Goal: Check status: Check status

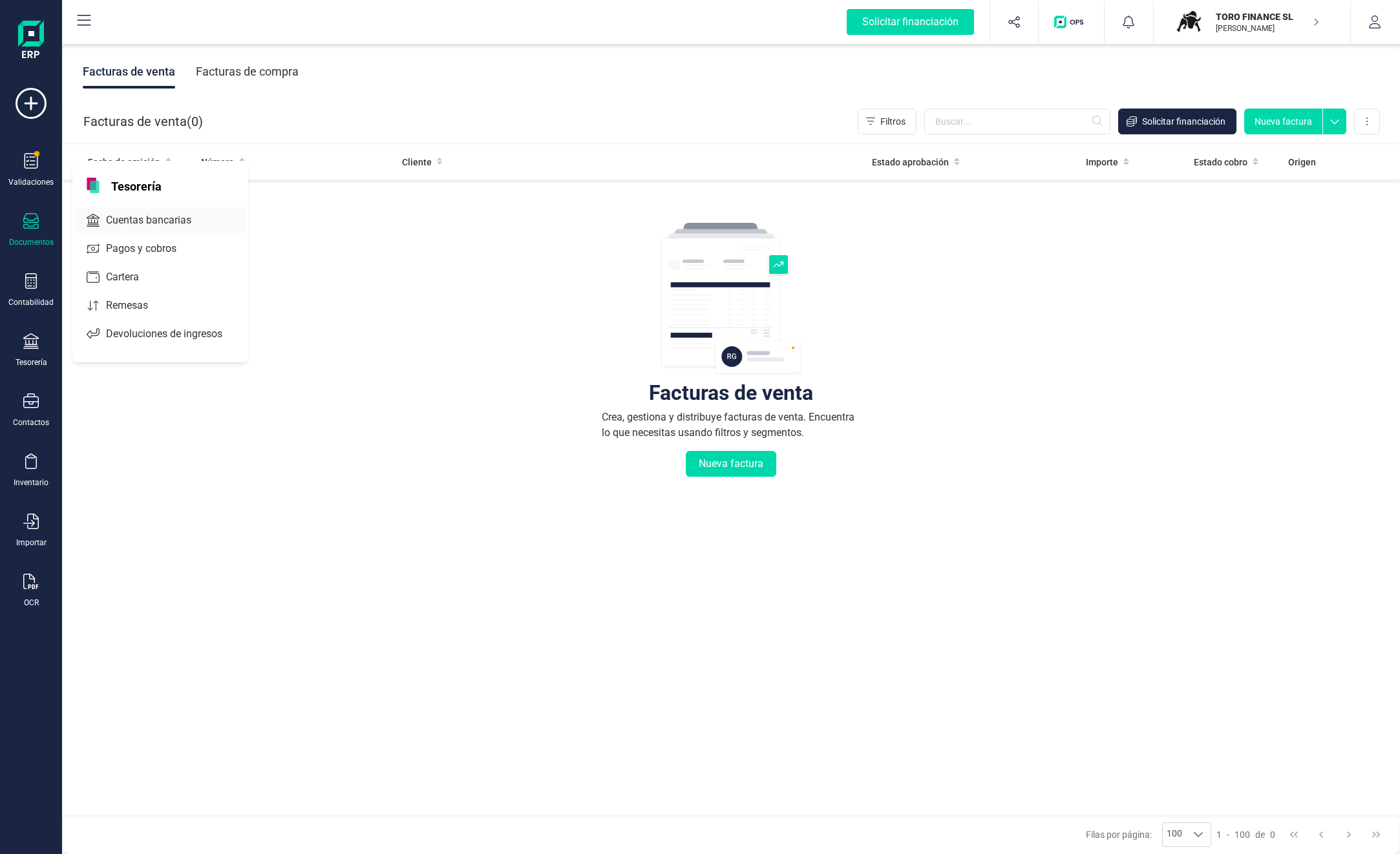
click at [135, 223] on span "Cuentas bancarias" at bounding box center [157, 220] width 113 height 16
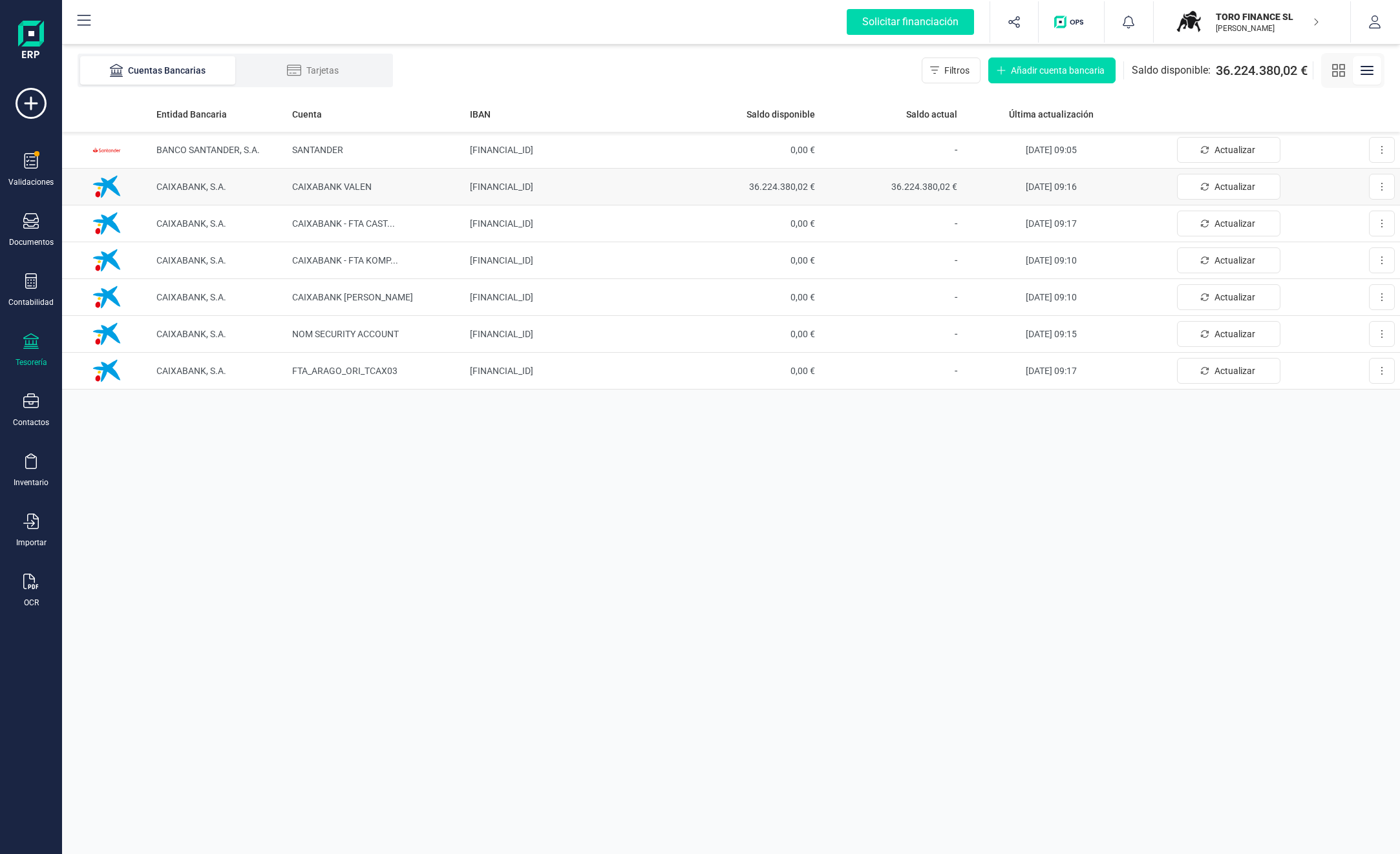
click at [812, 185] on span "36.224.380,02 €" at bounding box center [748, 187] width 132 height 13
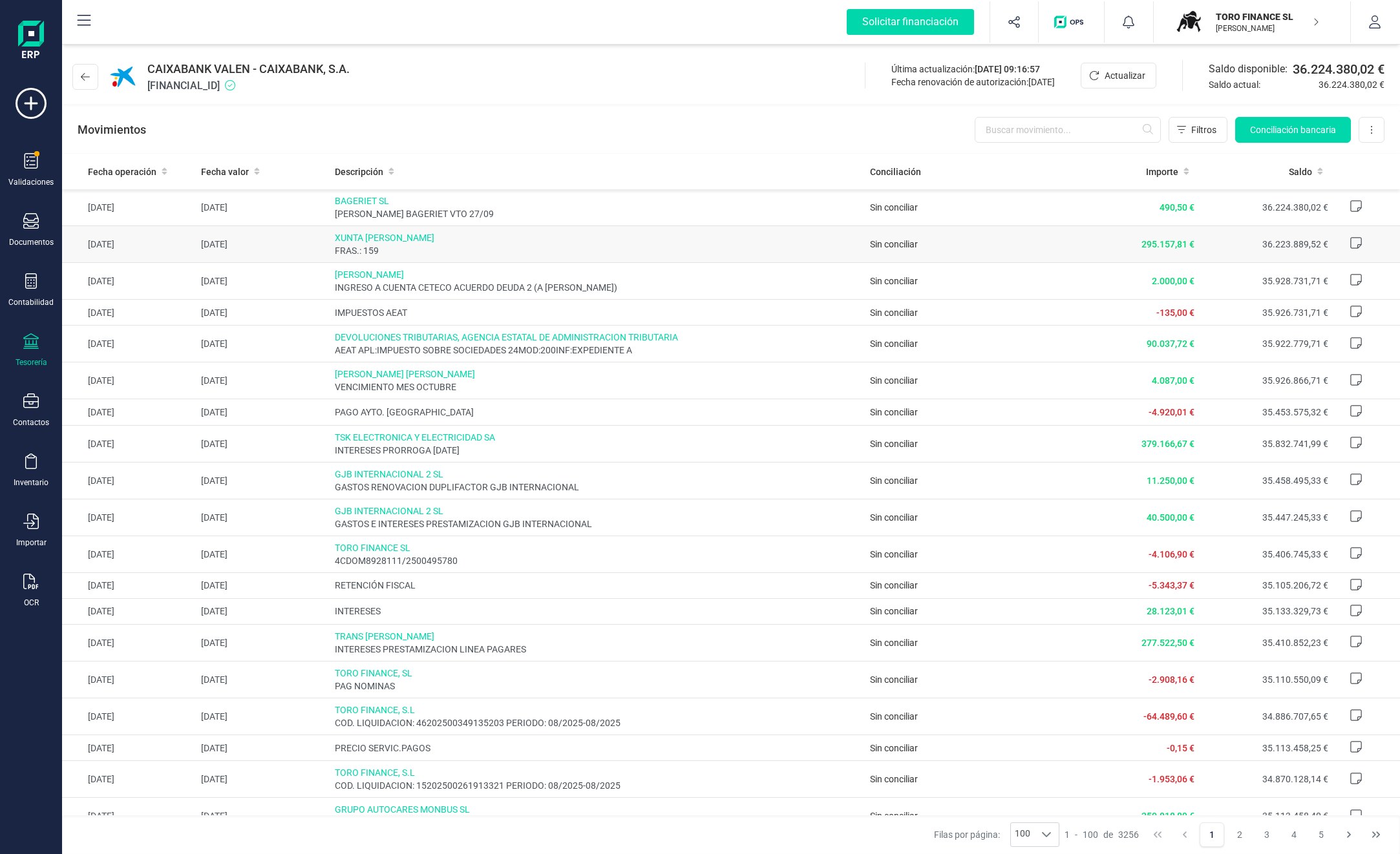
click at [414, 242] on span "XUNTA [PERSON_NAME]" at bounding box center [596, 238] width 524 height 13
click at [892, 245] on span "Sin conciliar" at bounding box center [894, 243] width 48 height 10
click at [230, 241] on td "[DATE]" at bounding box center [262, 244] width 134 height 37
click at [397, 235] on span "XUNTA [PERSON_NAME]" at bounding box center [596, 238] width 524 height 13
click at [899, 243] on span "Sin conciliar" at bounding box center [894, 243] width 48 height 10
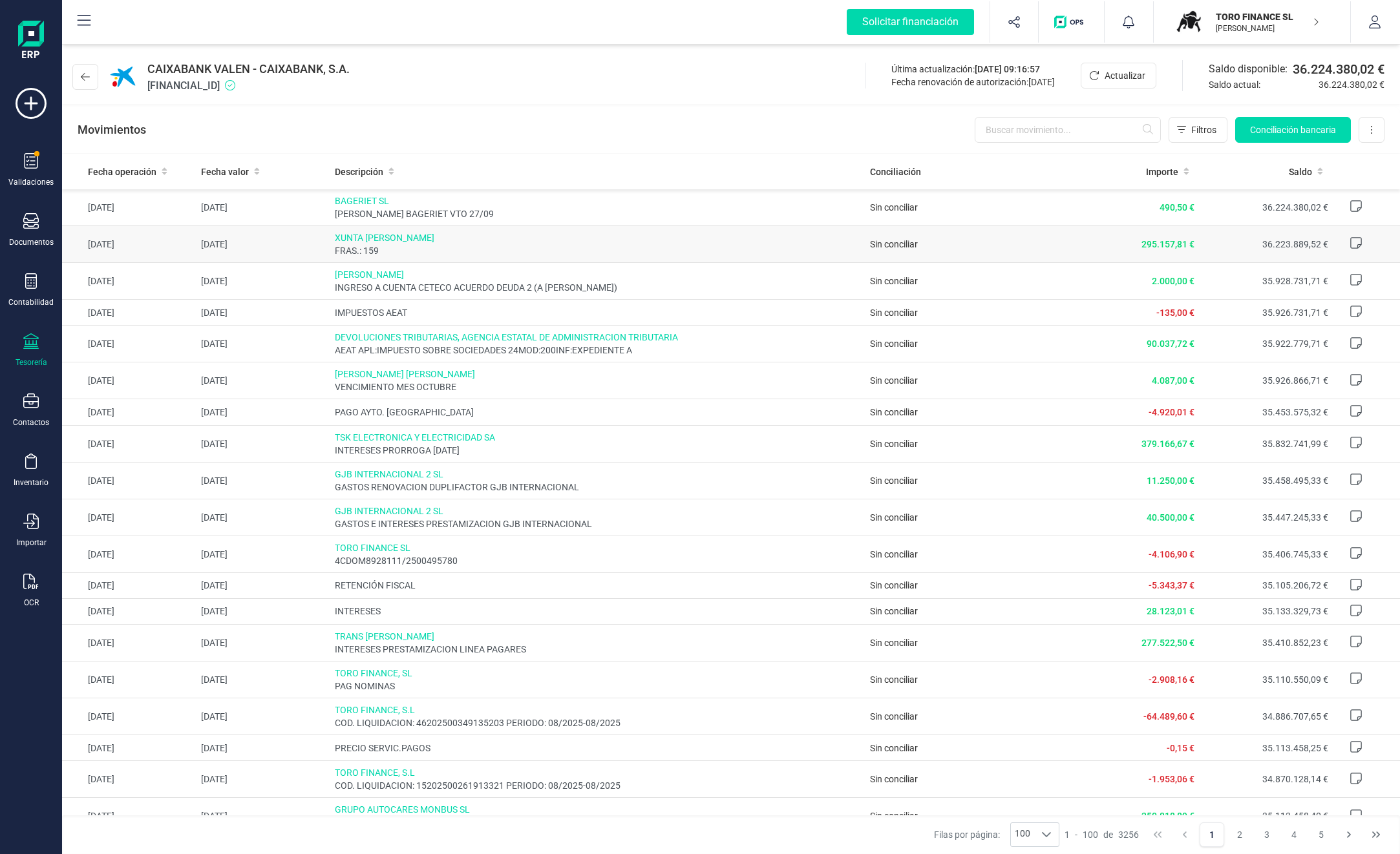
click at [1152, 243] on span "295.157,81 €" at bounding box center [1168, 243] width 53 height 10
click at [1269, 23] on p "[PERSON_NAME]" at bounding box center [1267, 28] width 103 height 10
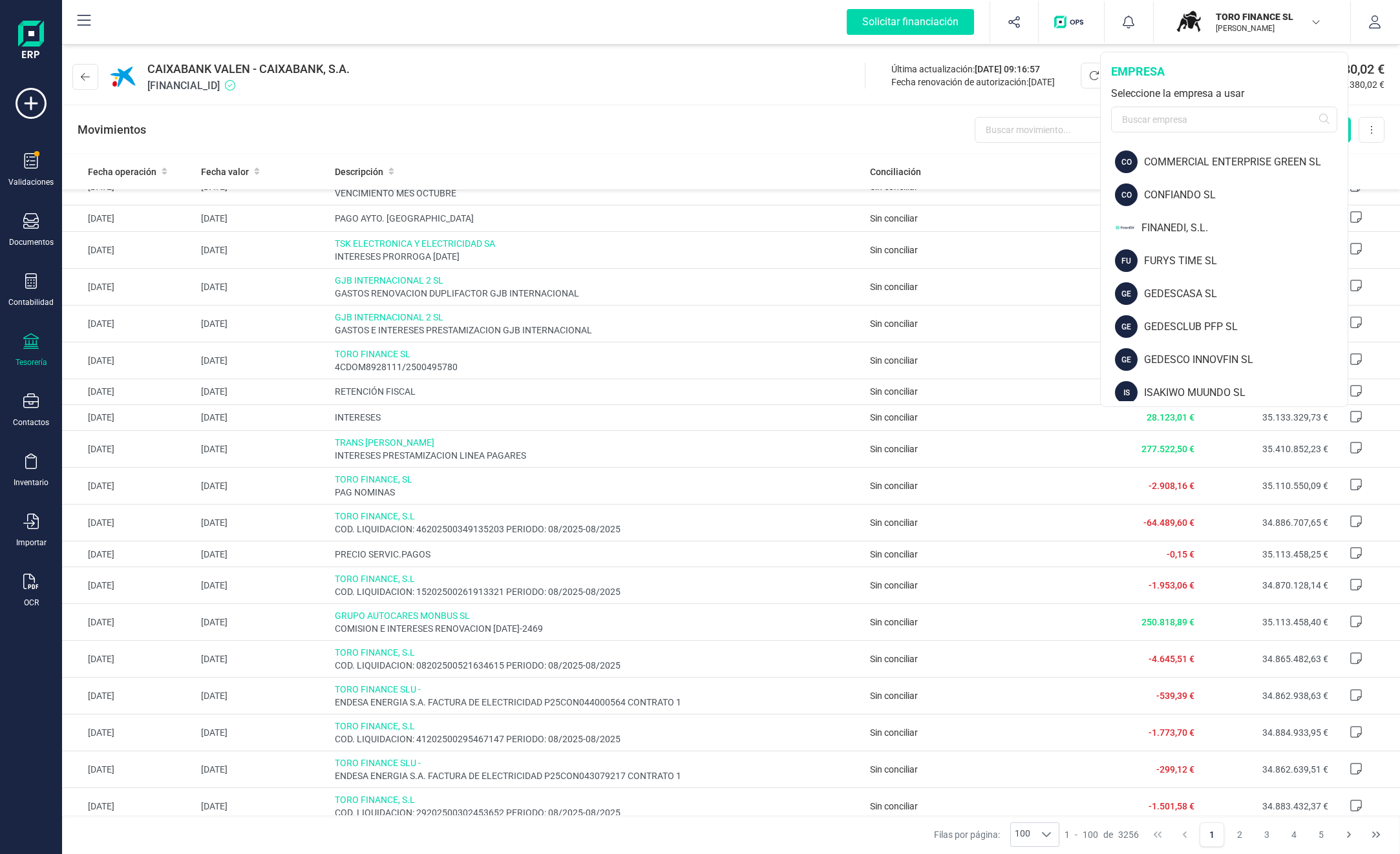
scroll to position [118, 0]
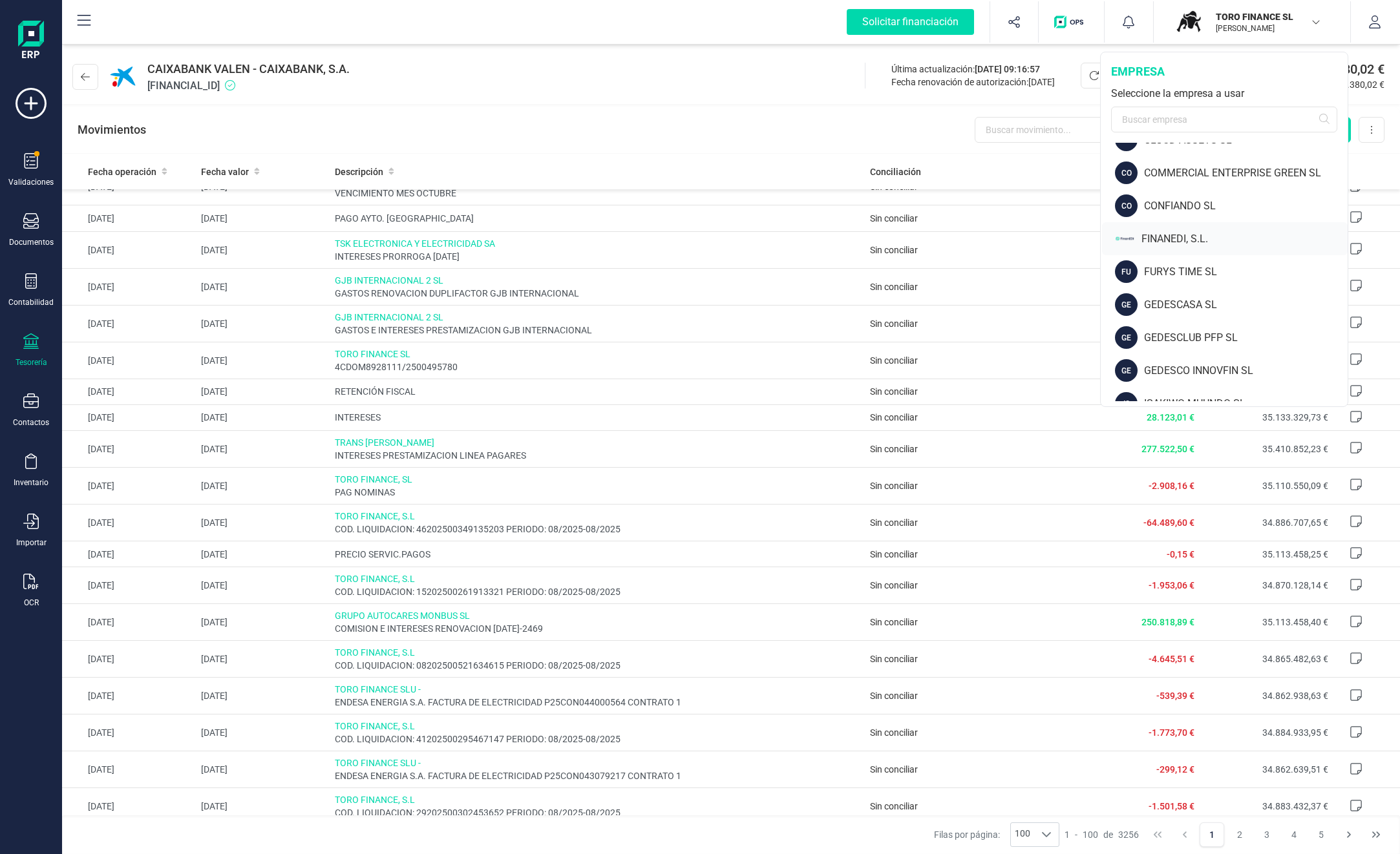
click at [1191, 239] on div "FINANEDI, S.L." at bounding box center [1244, 239] width 206 height 16
